Goal: Information Seeking & Learning: Learn about a topic

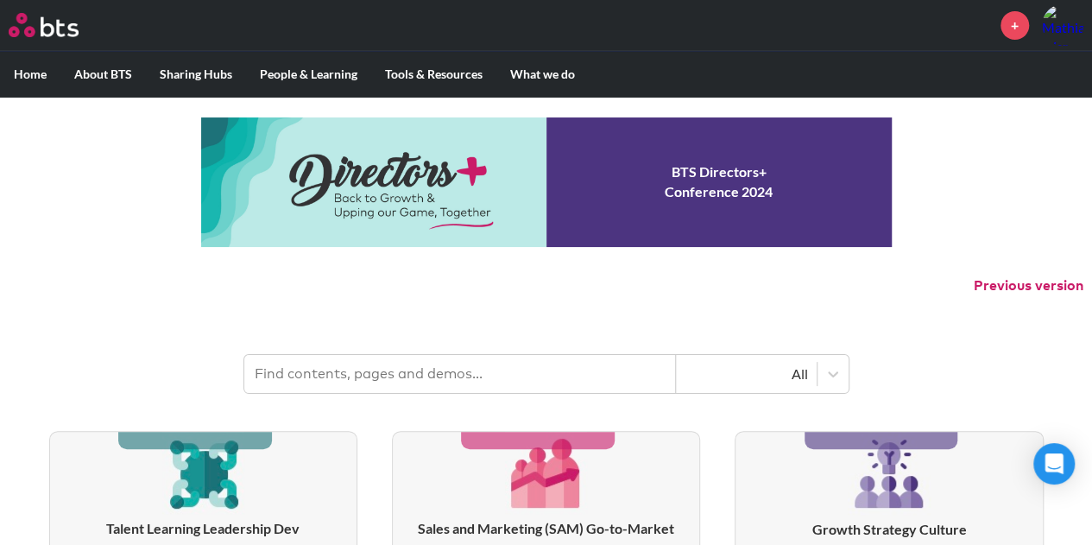
click at [490, 373] on input "text" at bounding box center [460, 374] width 432 height 38
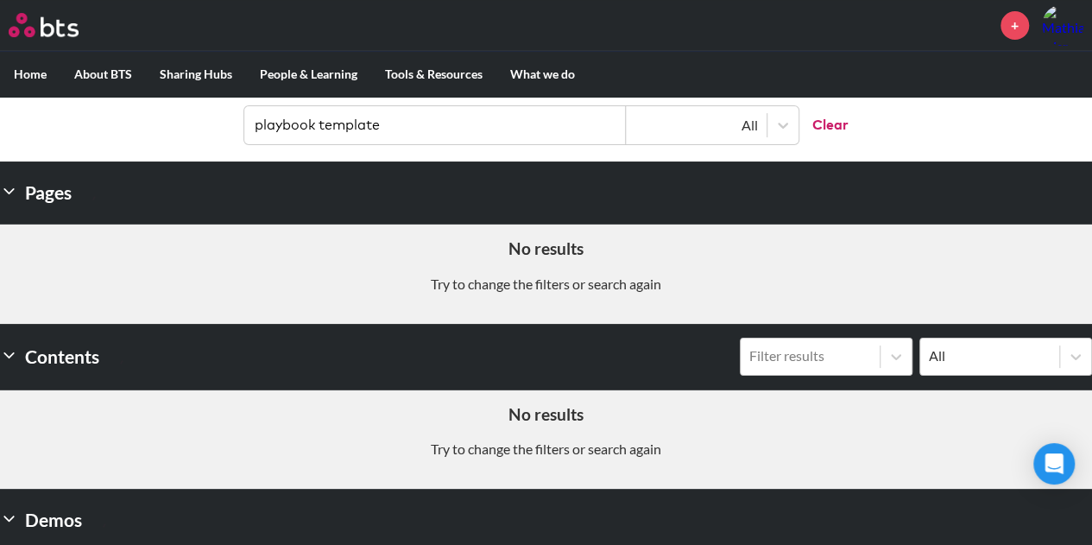
scroll to position [251, 0]
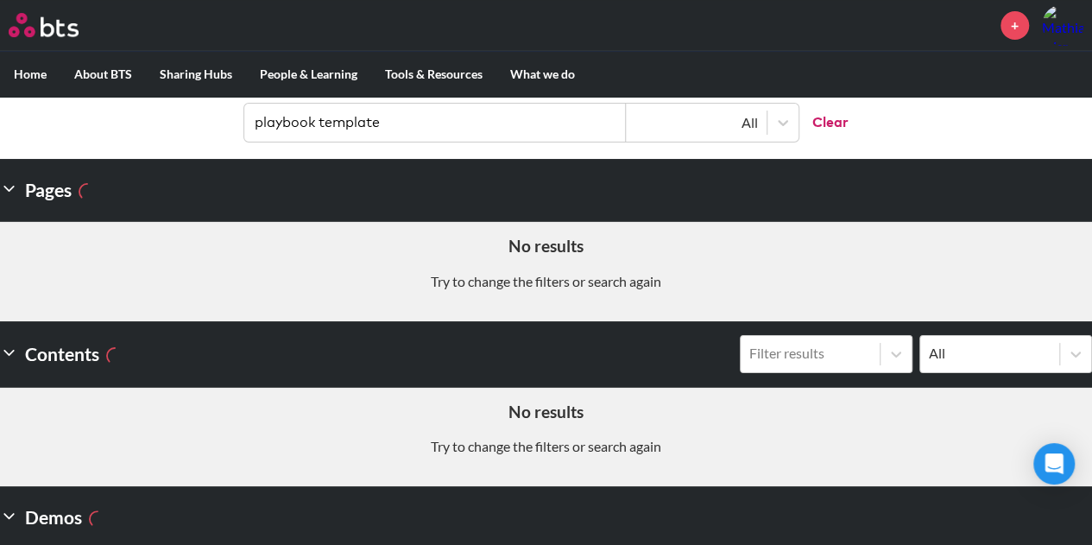
click at [888, 127] on header "playbook template All Clear" at bounding box center [546, 114] width 1092 height 90
click at [566, 113] on input "playbook template" at bounding box center [435, 123] width 382 height 38
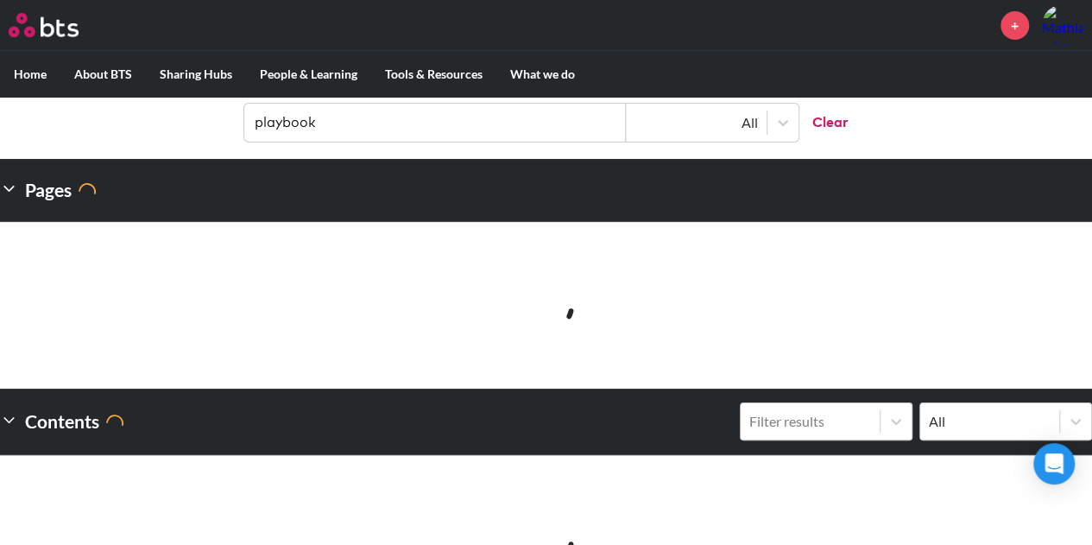
type input "playbook"
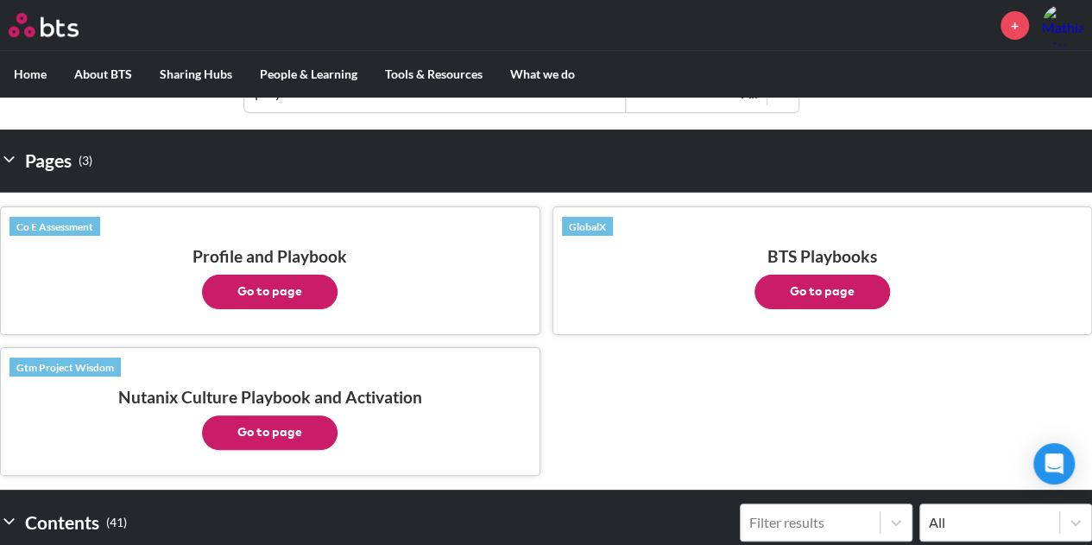
scroll to position [281, 0]
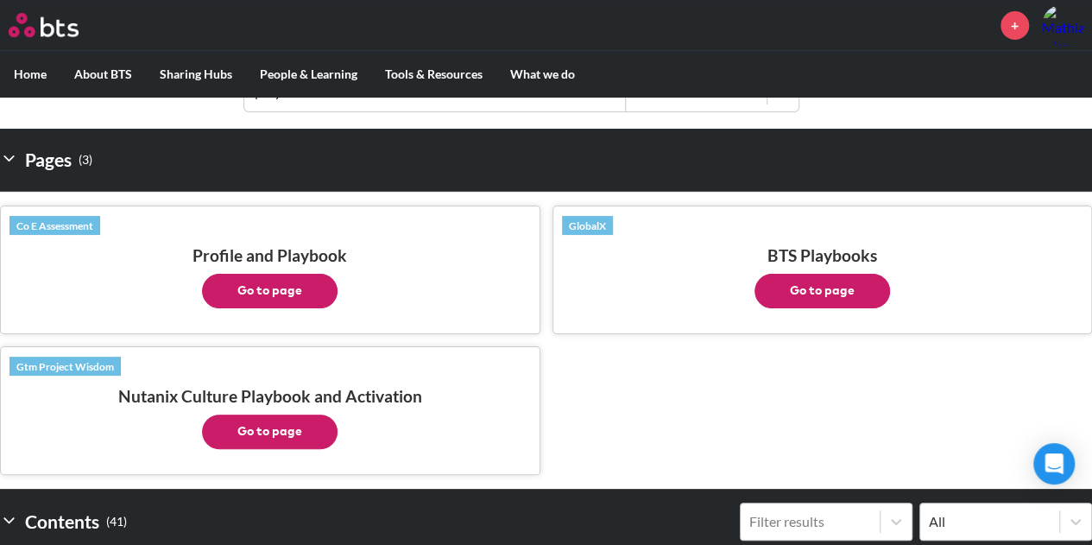
click at [793, 291] on button "Go to page" at bounding box center [823, 291] width 136 height 35
click at [290, 288] on button "Go to page" at bounding box center [270, 291] width 136 height 35
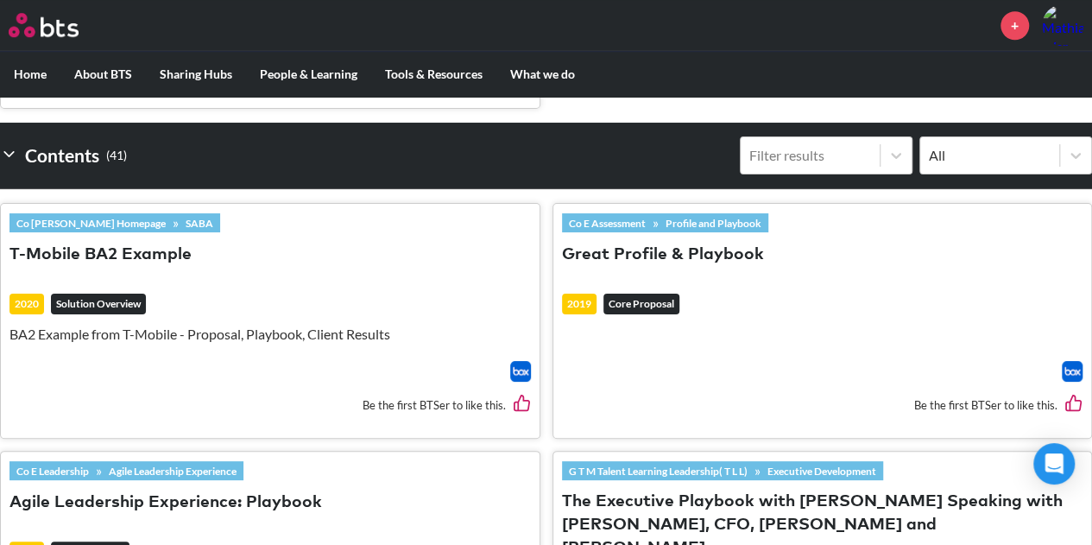
scroll to position [648, 0]
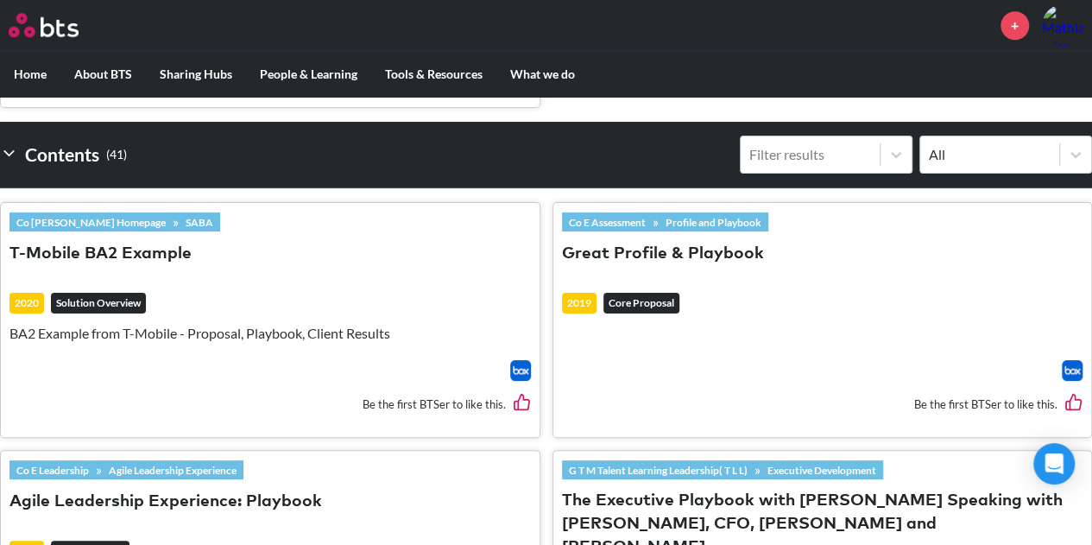
click at [666, 250] on button "Great Profile & Playbook" at bounding box center [663, 254] width 202 height 23
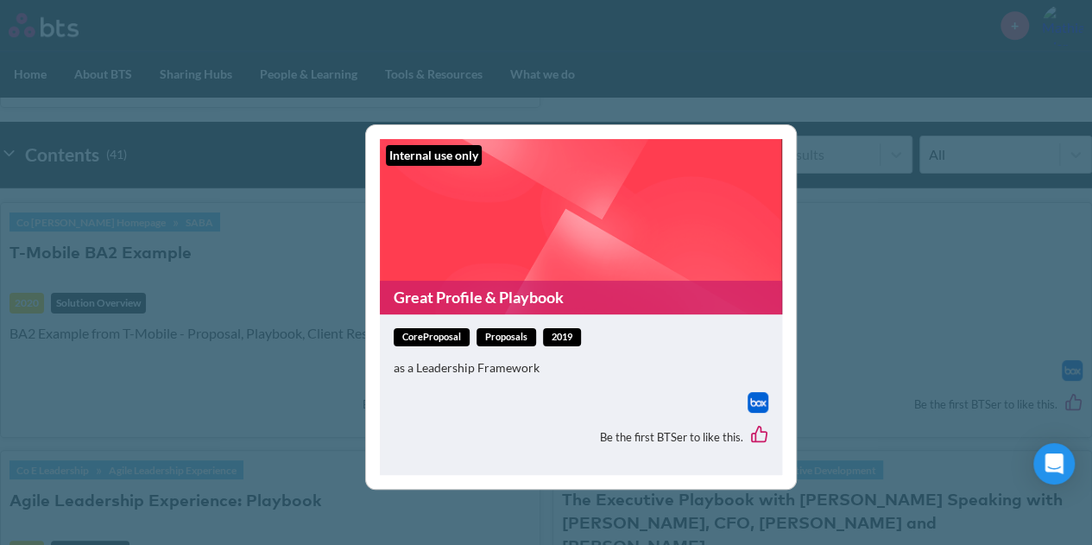
click at [428, 338] on span "coreProposal" at bounding box center [432, 337] width 76 height 18
click at [490, 225] on figure "Internal use only Great Profile & Playbook" at bounding box center [581, 226] width 402 height 175
click at [489, 299] on link "Great Profile & Playbook" at bounding box center [581, 298] width 402 height 34
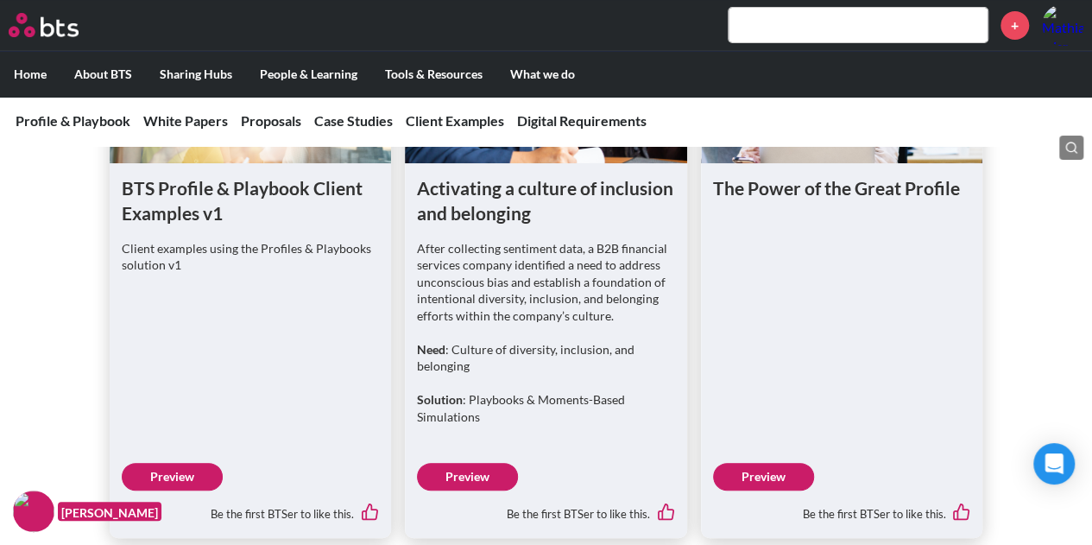
scroll to position [3334, 0]
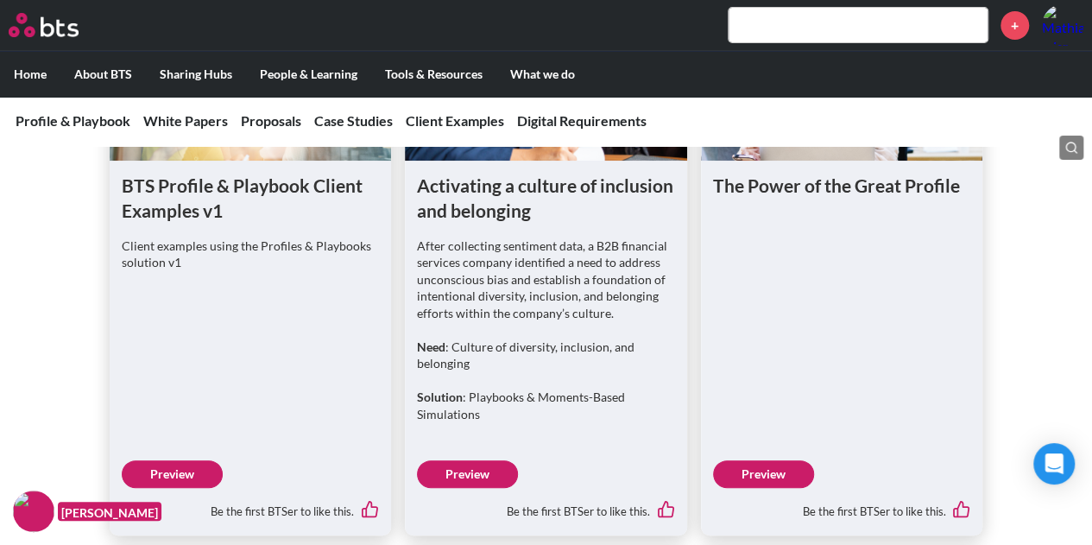
click at [185, 483] on link "Preview" at bounding box center [172, 474] width 101 height 28
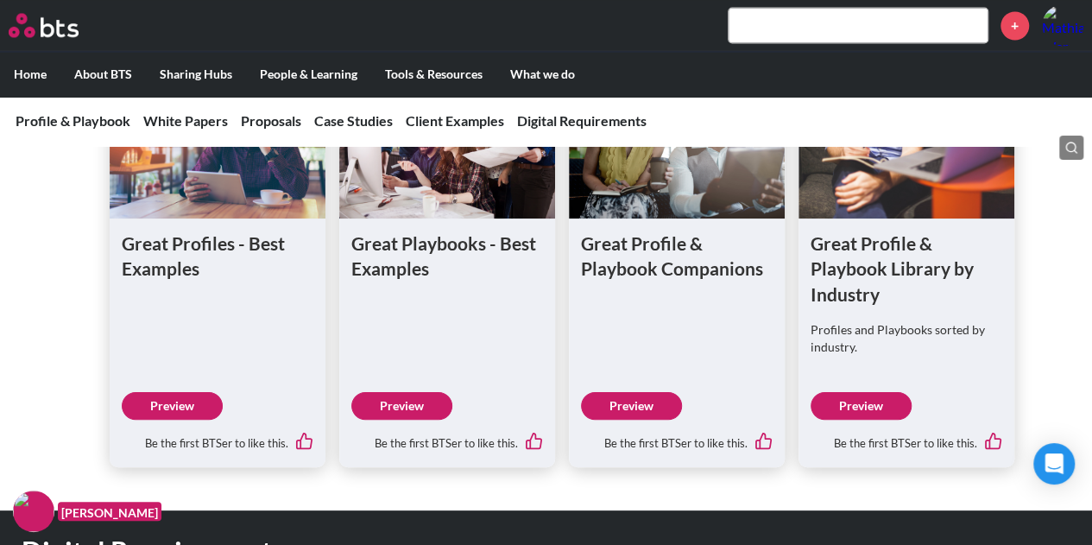
scroll to position [4819, 0]
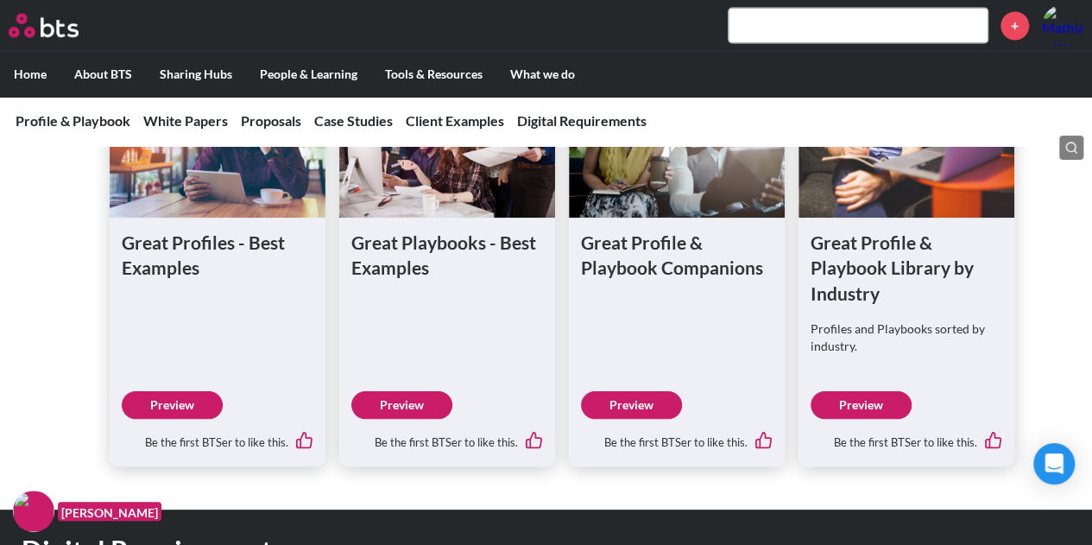
click at [397, 412] on link "Preview" at bounding box center [401, 405] width 101 height 28
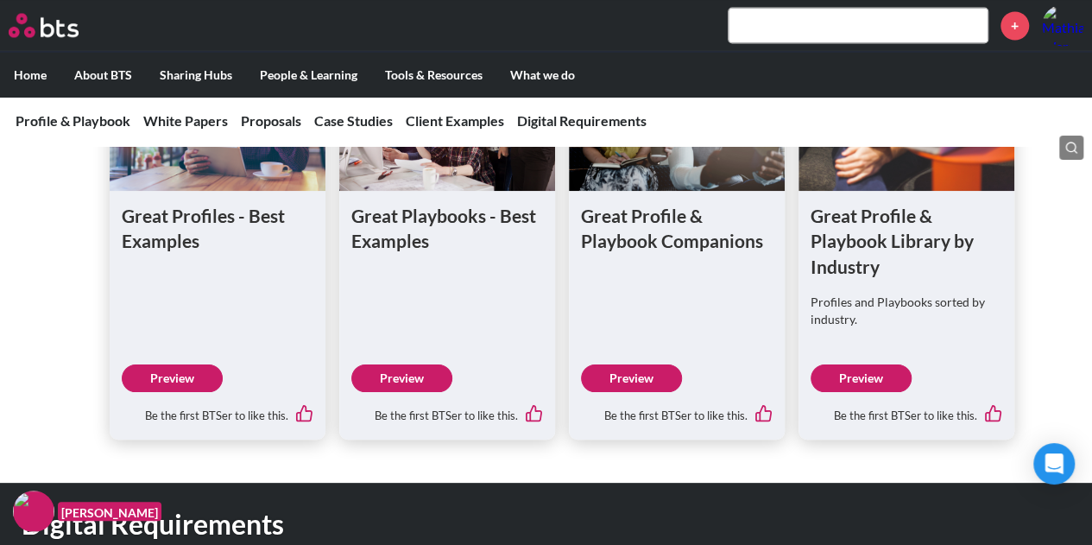
scroll to position [4849, 0]
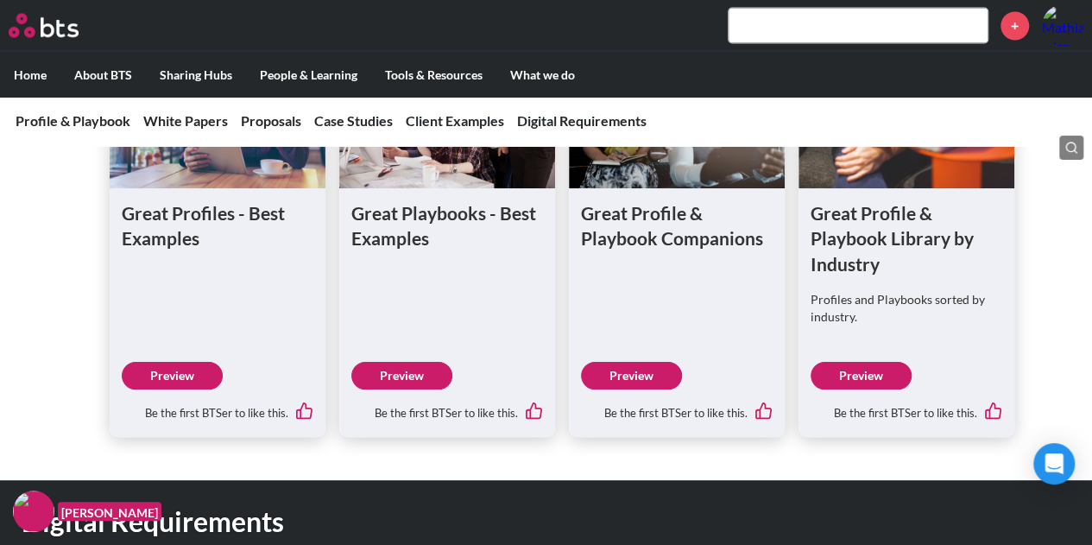
click at [839, 389] on link "Preview" at bounding box center [861, 376] width 101 height 28
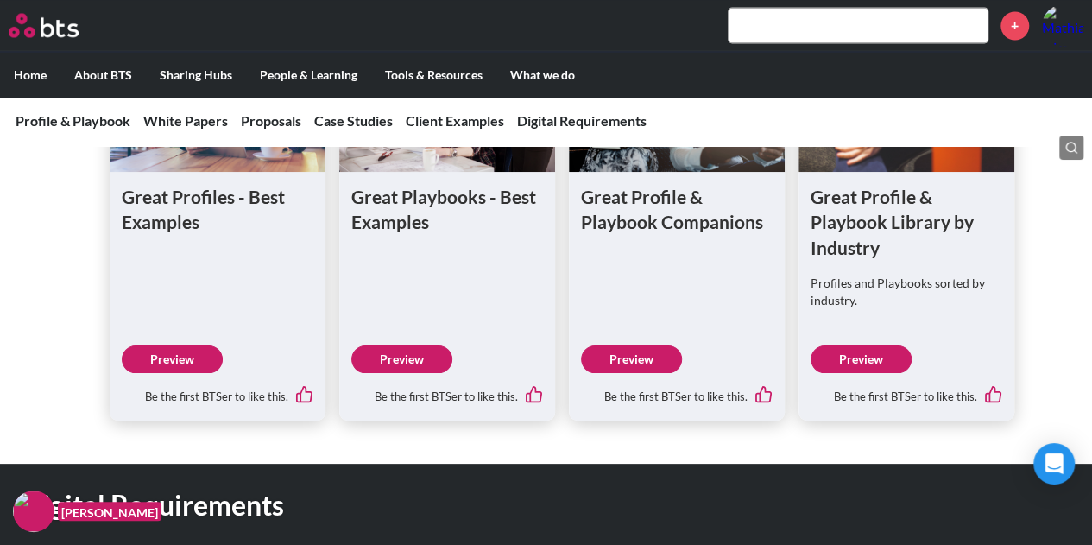
scroll to position [4866, 0]
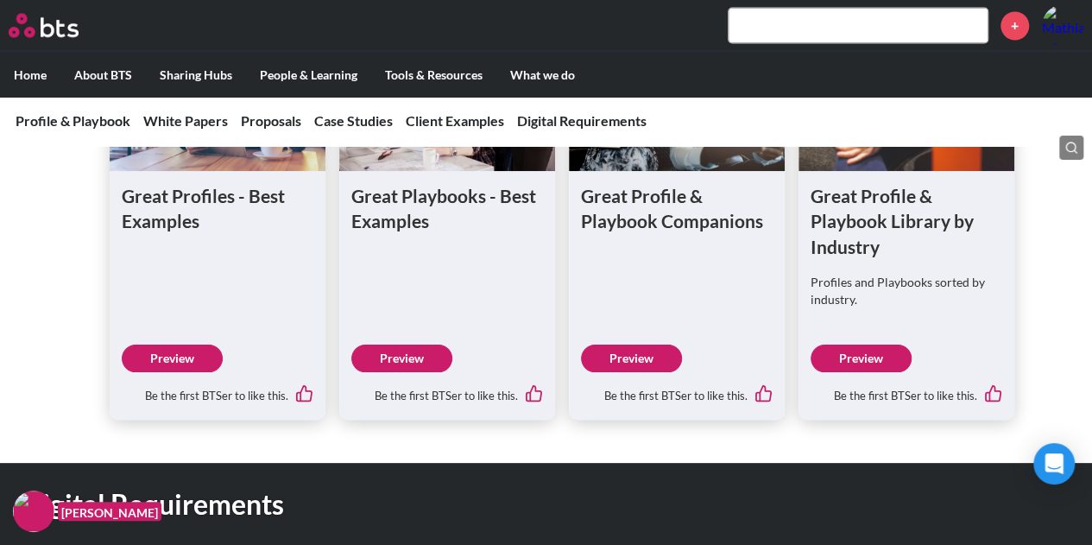
click at [414, 372] on link "Preview" at bounding box center [401, 358] width 101 height 28
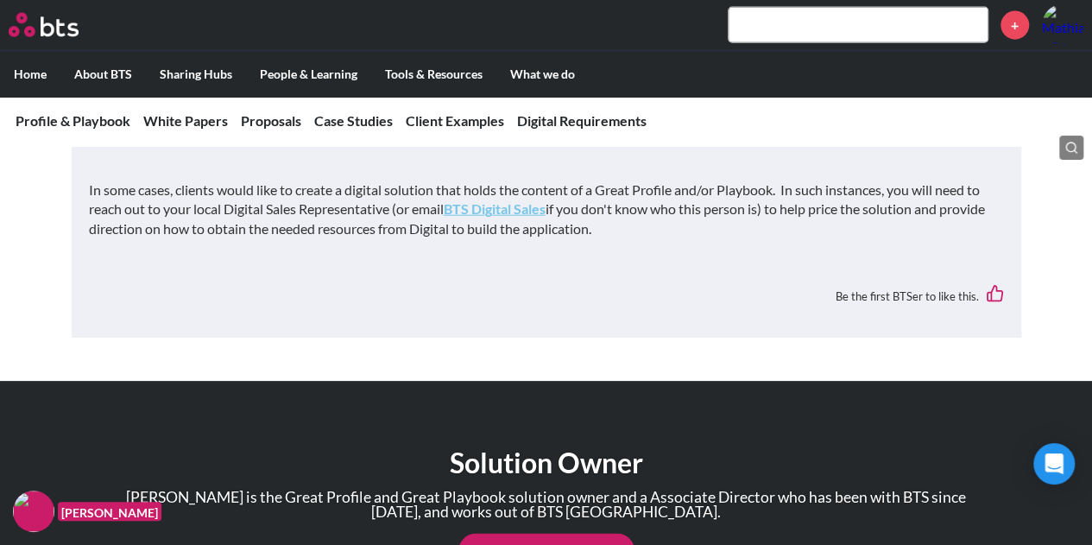
scroll to position [5413, 0]
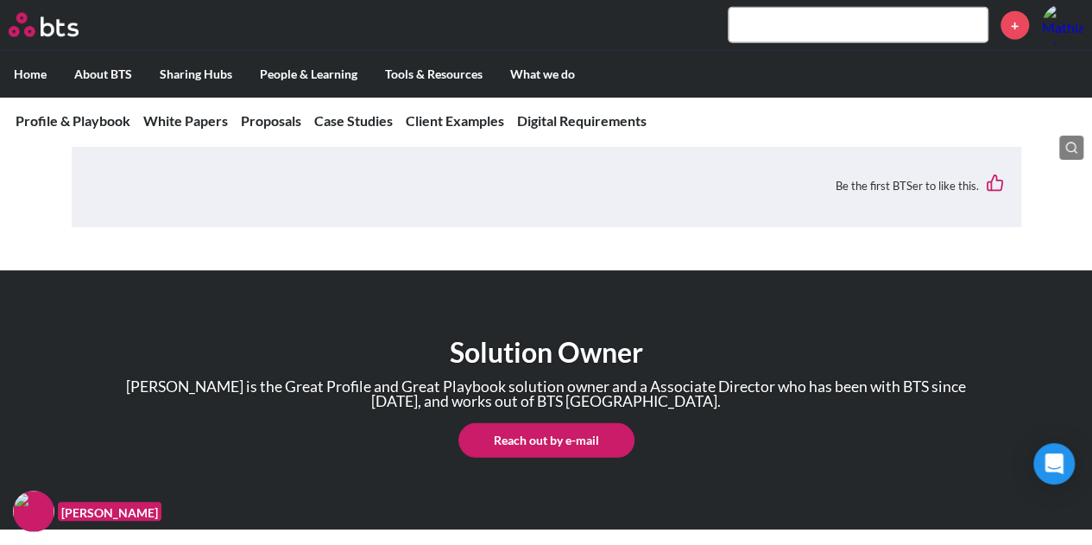
click at [787, 21] on input "text" at bounding box center [858, 25] width 259 height 35
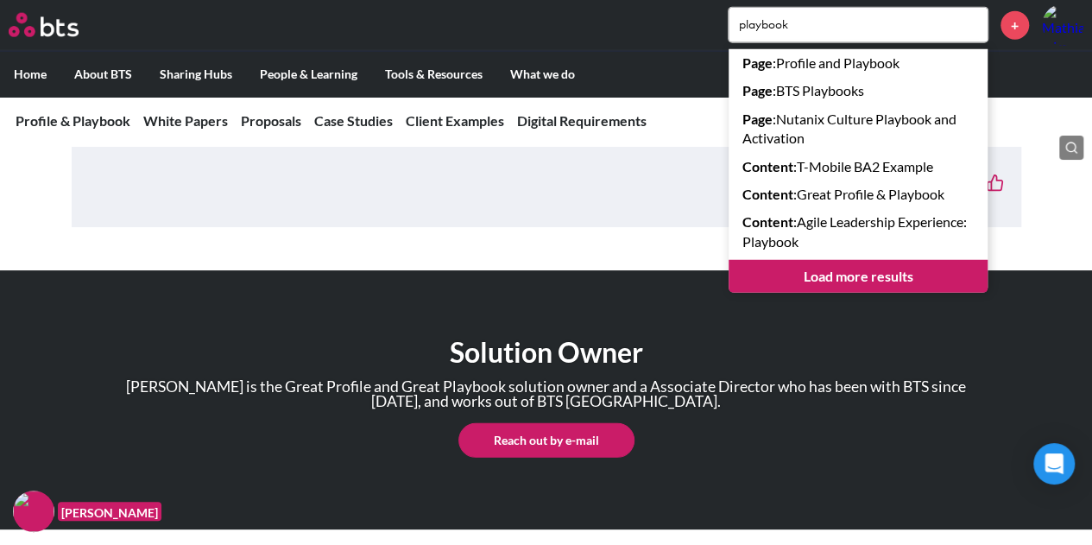
type input "playbook"
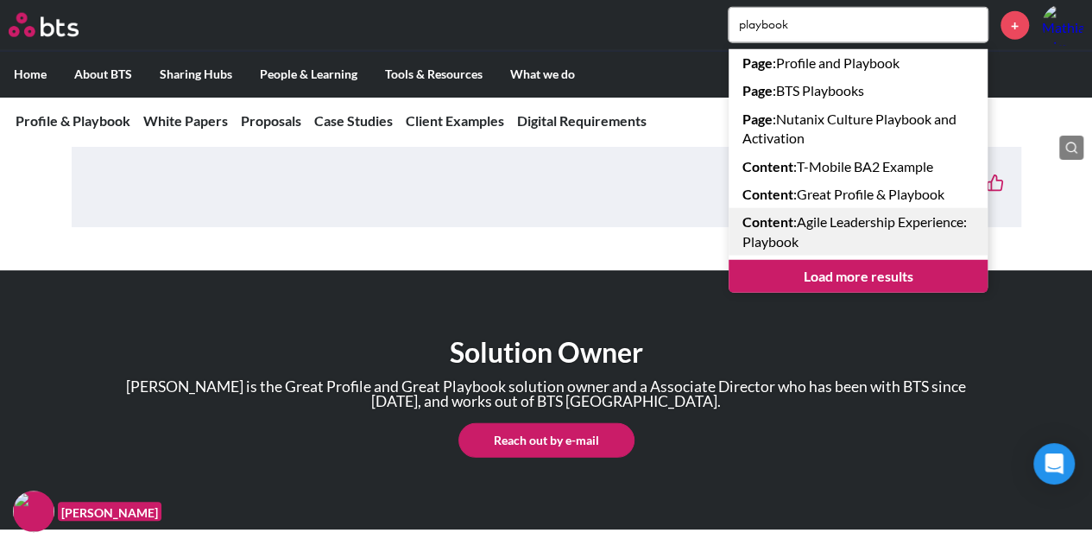
click at [852, 227] on link "Content : Agile Leadership Experience: Playbook" at bounding box center [858, 231] width 259 height 47
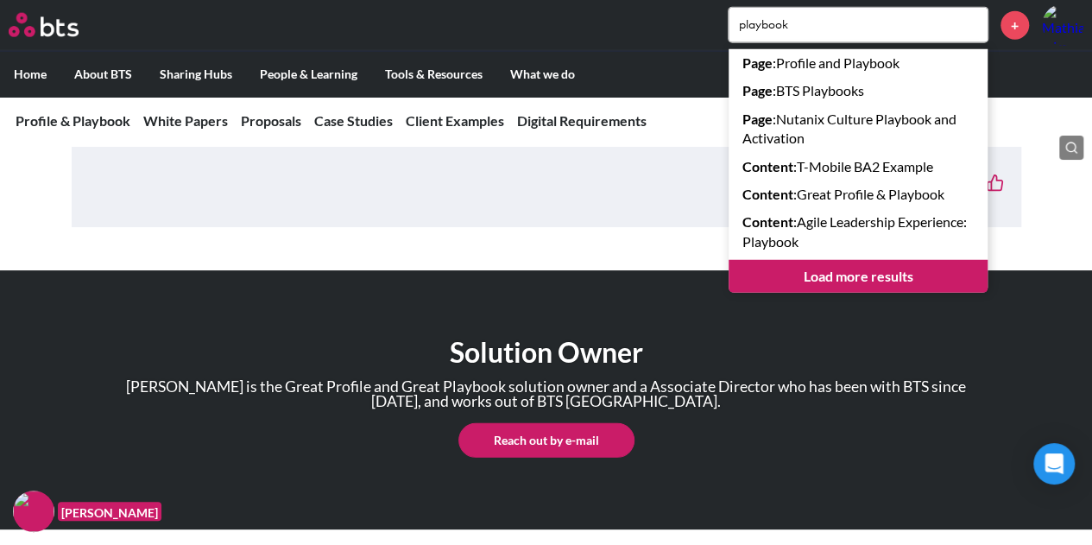
click at [338, 332] on div "Solution Owner Paul Wilson is the Great Profile and Great Playbook solution own…" at bounding box center [546, 399] width 1092 height 259
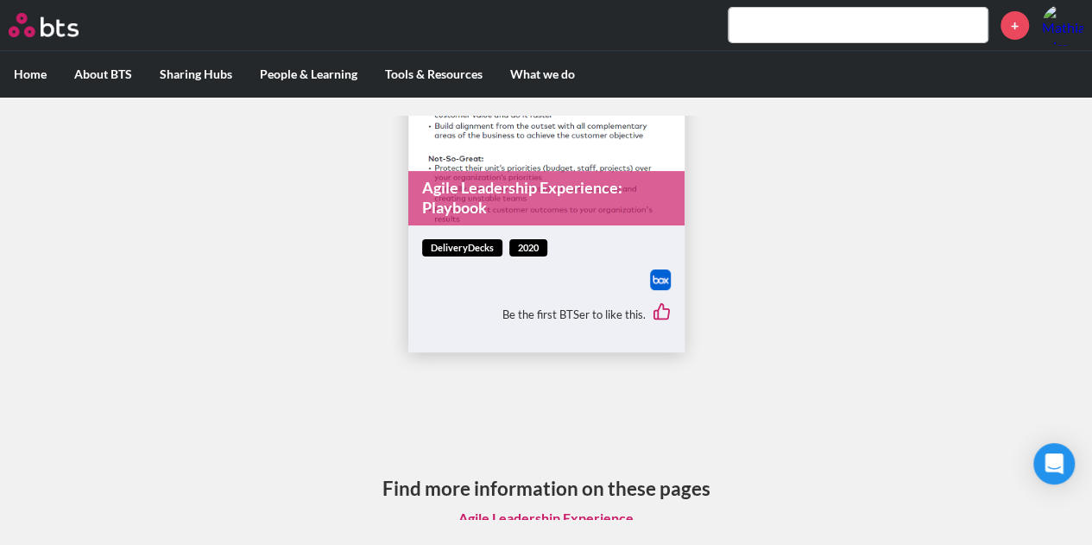
scroll to position [22, 0]
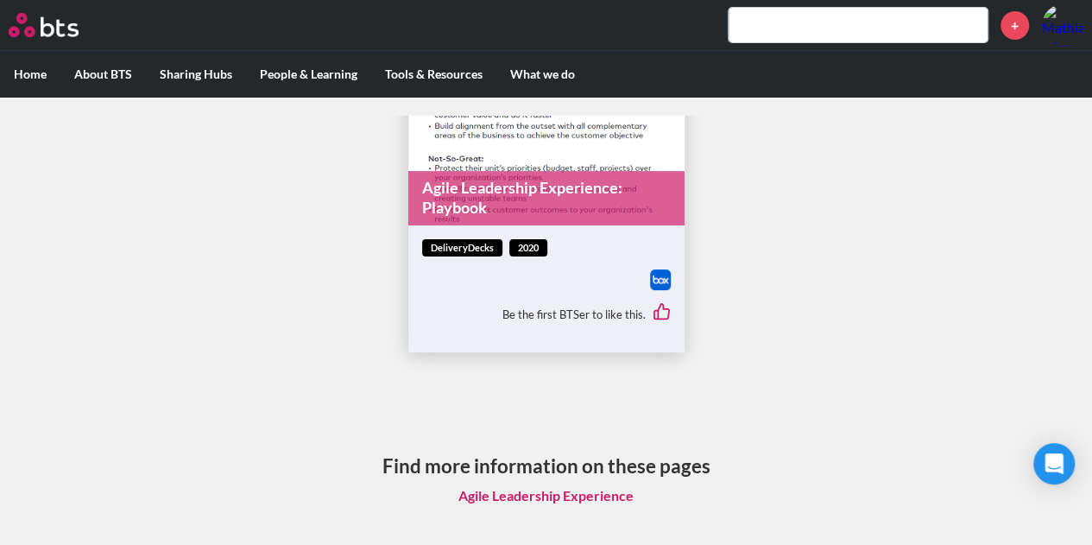
click at [523, 498] on link "Agile Leadership Experience" at bounding box center [546, 495] width 203 height 33
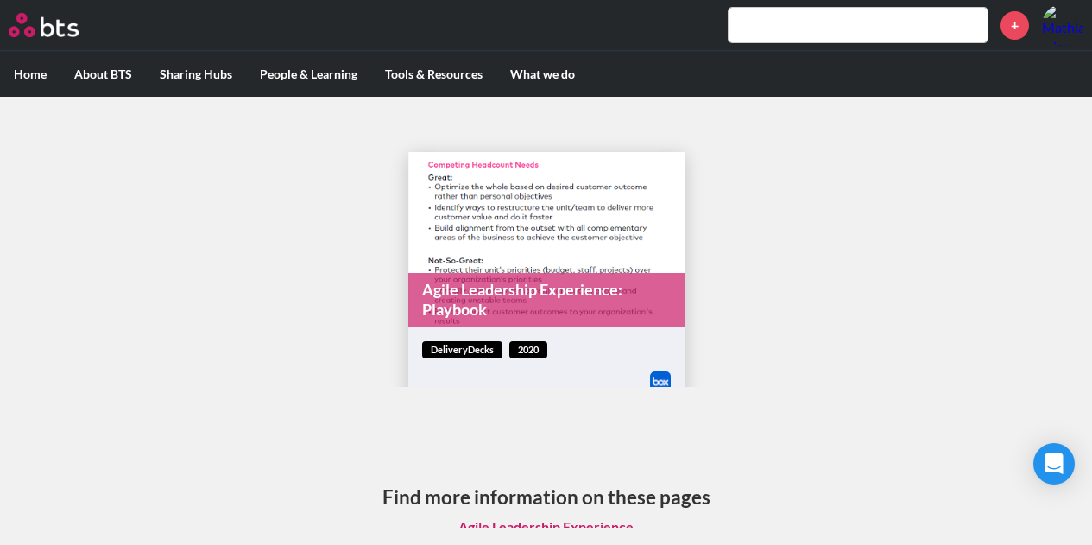
scroll to position [9, 0]
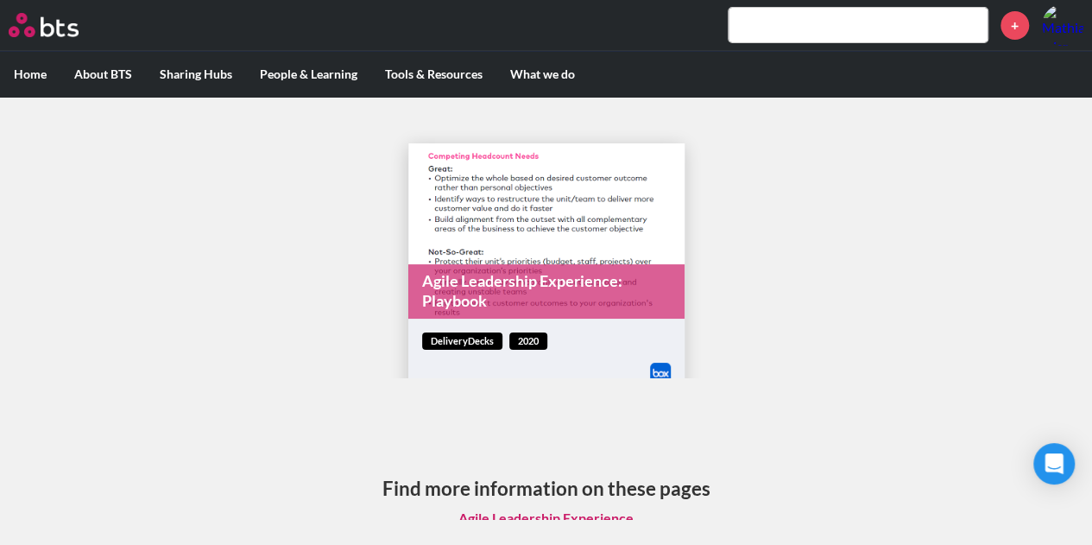
click at [793, 41] on input "text" at bounding box center [858, 25] width 259 height 35
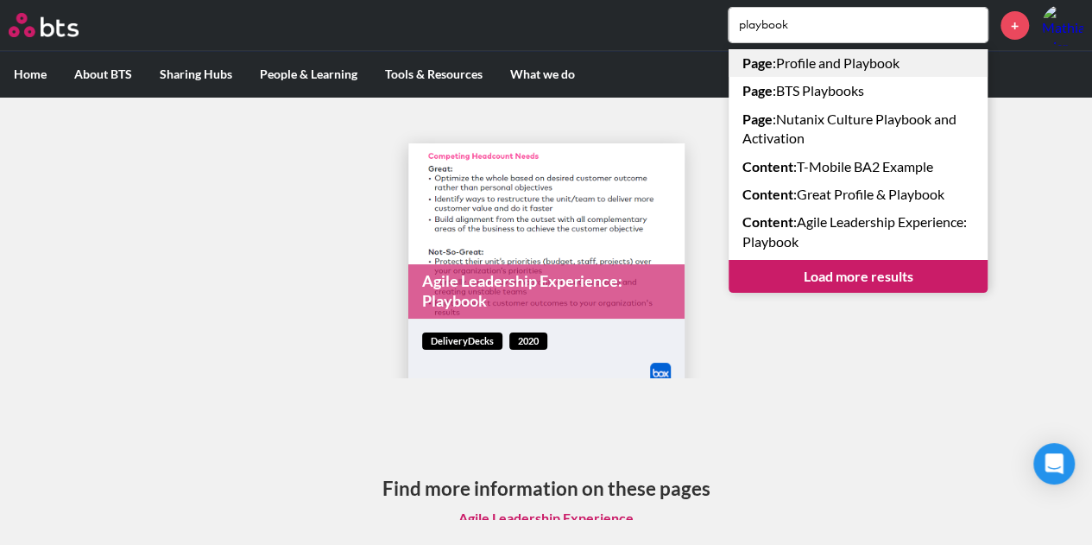
type input "playbook"
click at [827, 64] on link "Page : Profile and Playbook" at bounding box center [858, 63] width 259 height 28
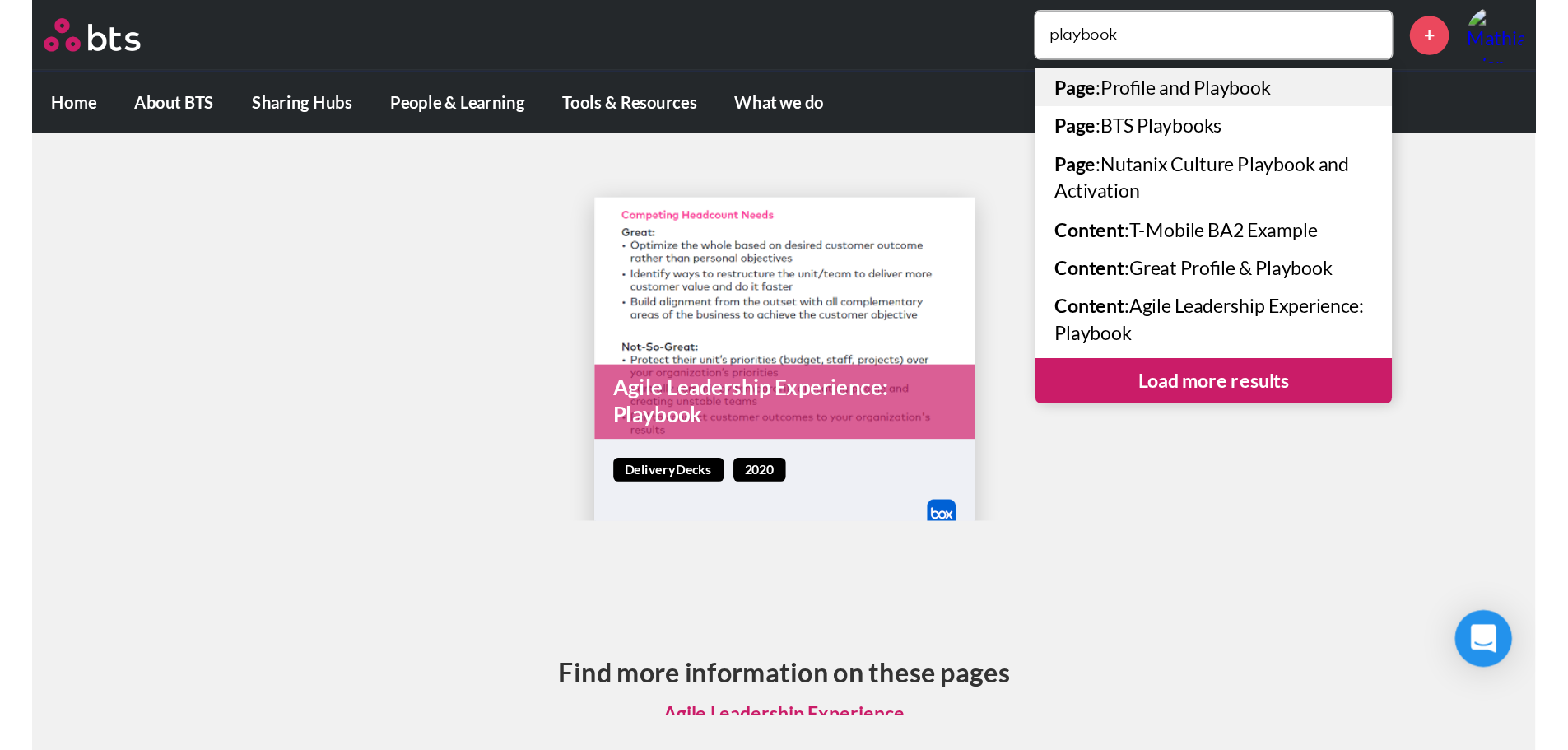
scroll to position [9, 0]
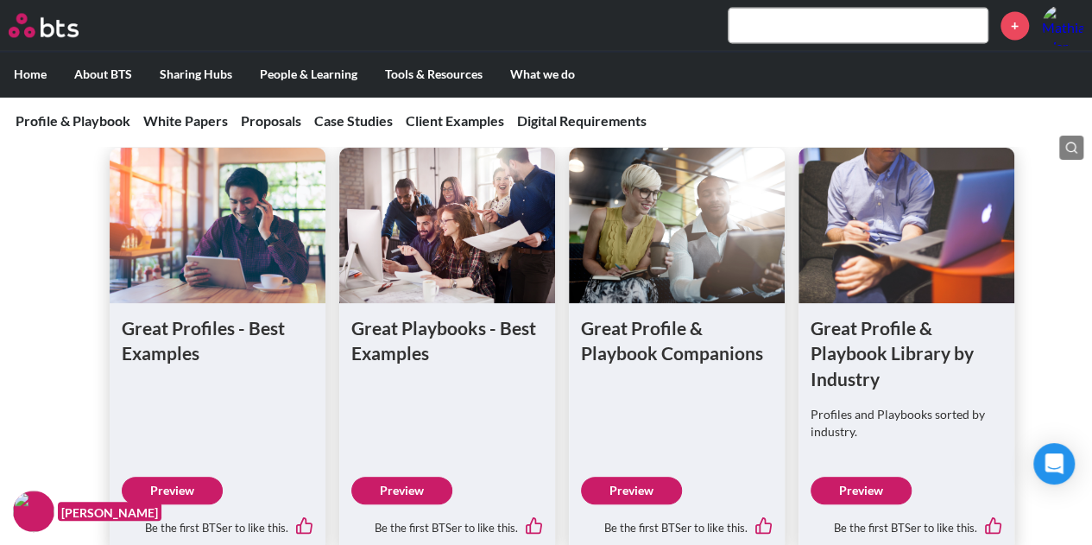
scroll to position [4735, 0]
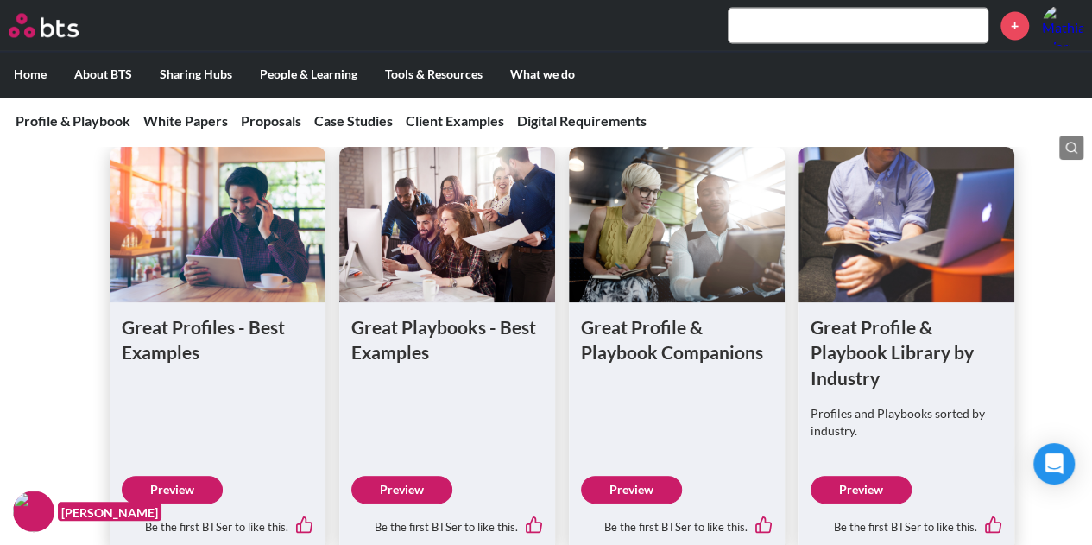
click at [865, 363] on h1 "Great Profile & Playbook Library by Industry" at bounding box center [907, 352] width 192 height 76
click at [850, 503] on link "Preview" at bounding box center [861, 490] width 101 height 28
